Goal: Register for event/course

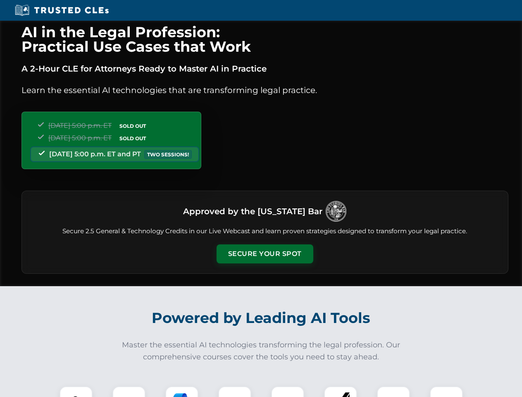
click at [264, 254] on button "Secure Your Spot" at bounding box center [265, 253] width 97 height 19
click at [76, 391] on img at bounding box center [76, 402] width 24 height 24
